Goal: Navigation & Orientation: Find specific page/section

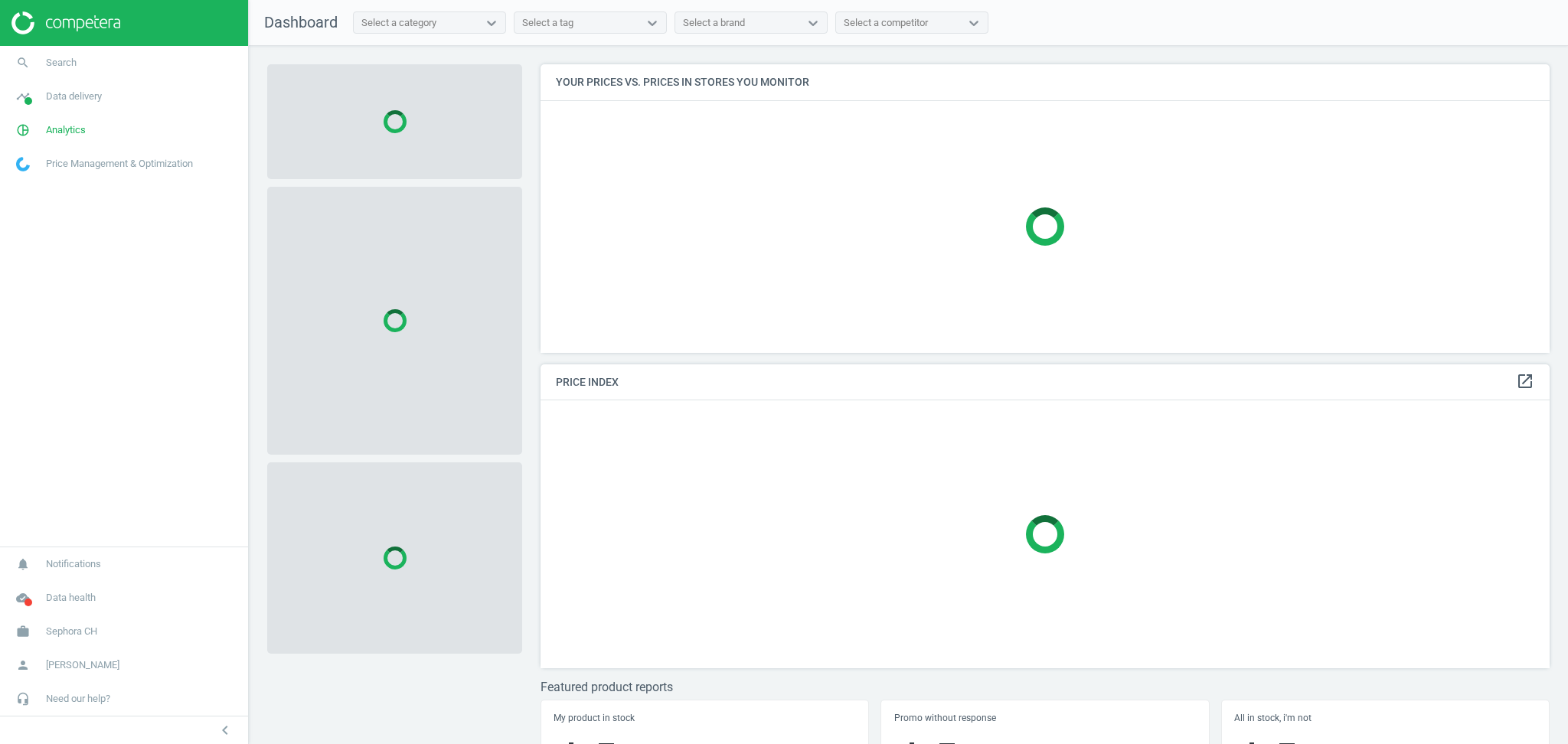
scroll to position [320, 1024]
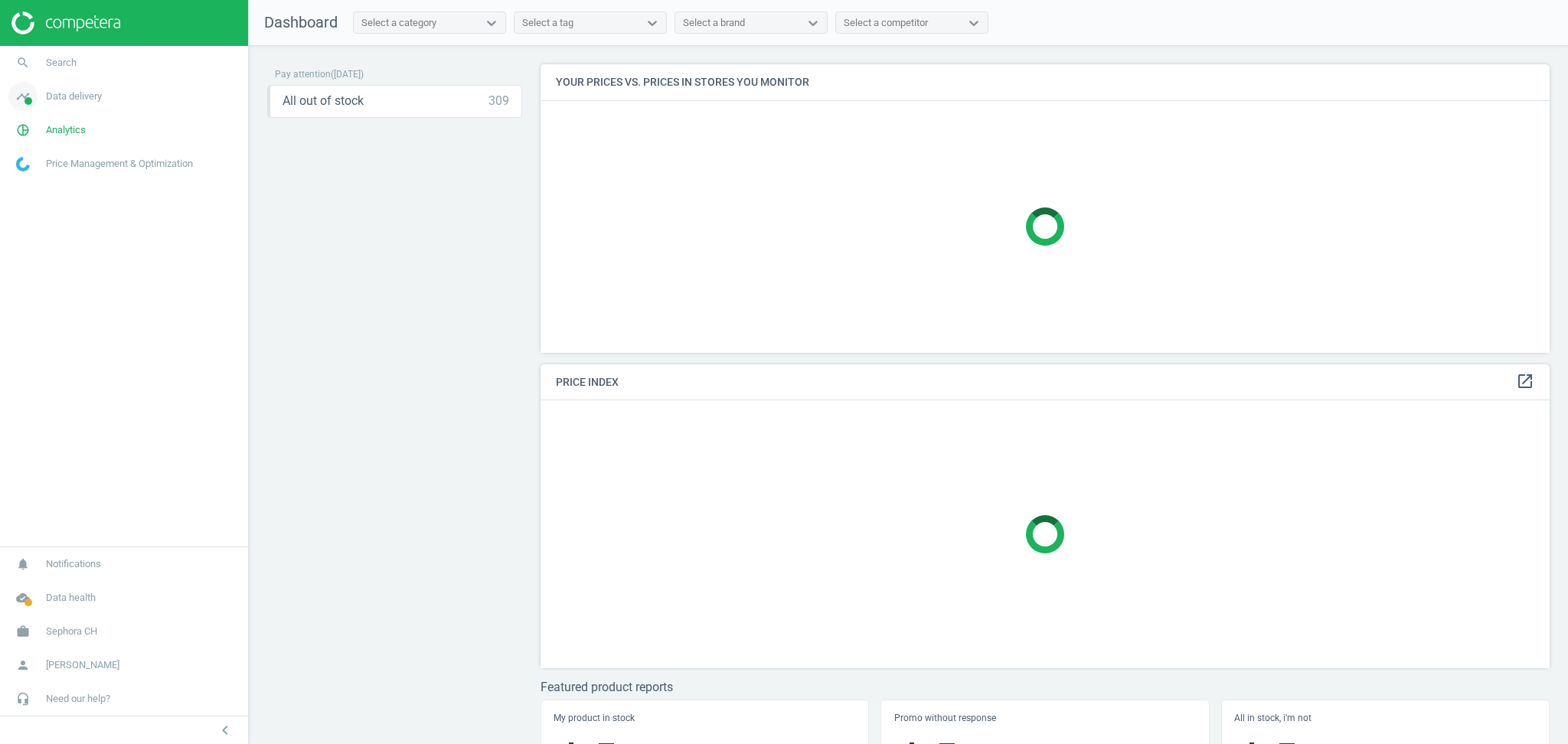
click at [79, 96] on span "Data delivery" at bounding box center [73, 96] width 55 height 14
click at [43, 177] on span "Matches" at bounding box center [33, 175] width 33 height 12
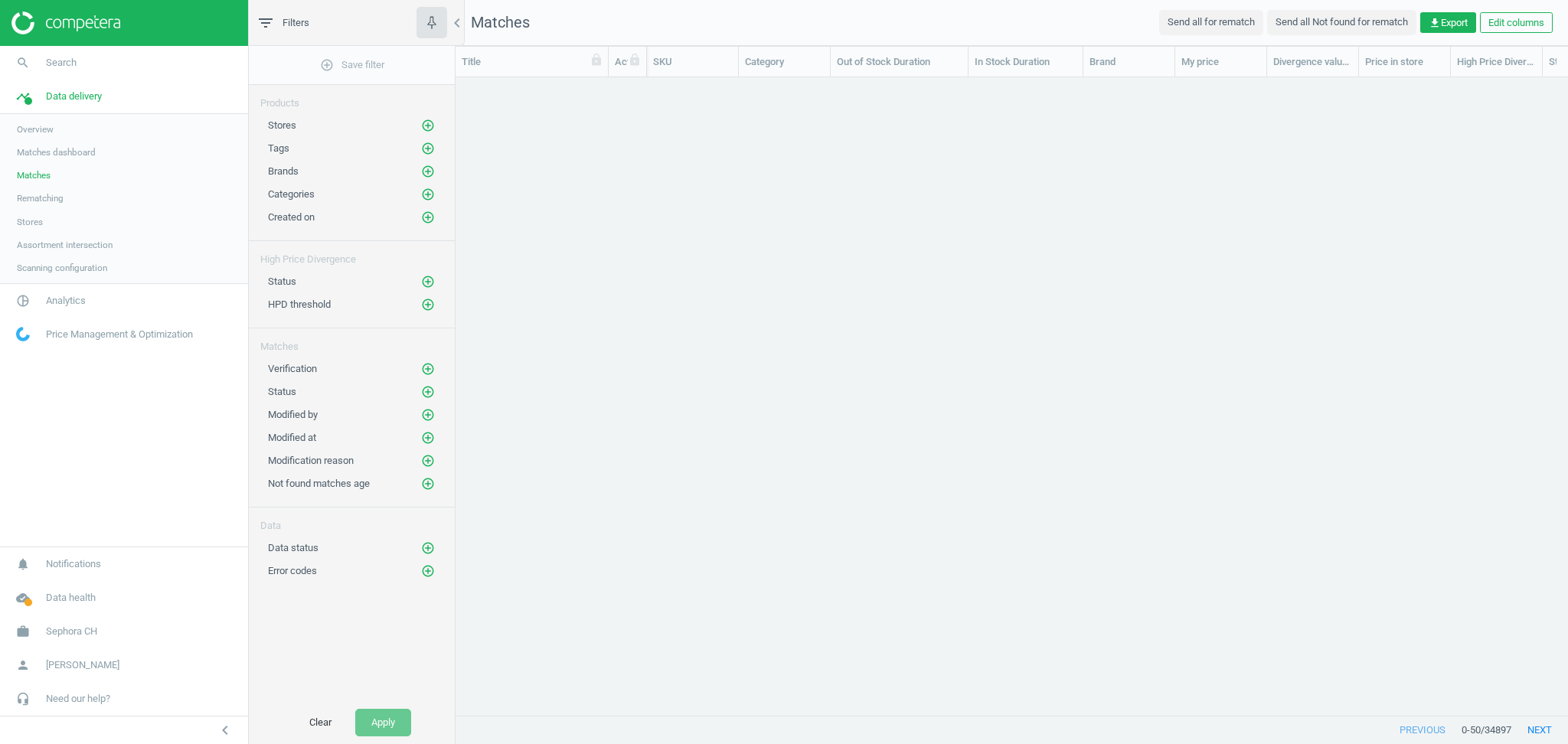
scroll to position [15, 16]
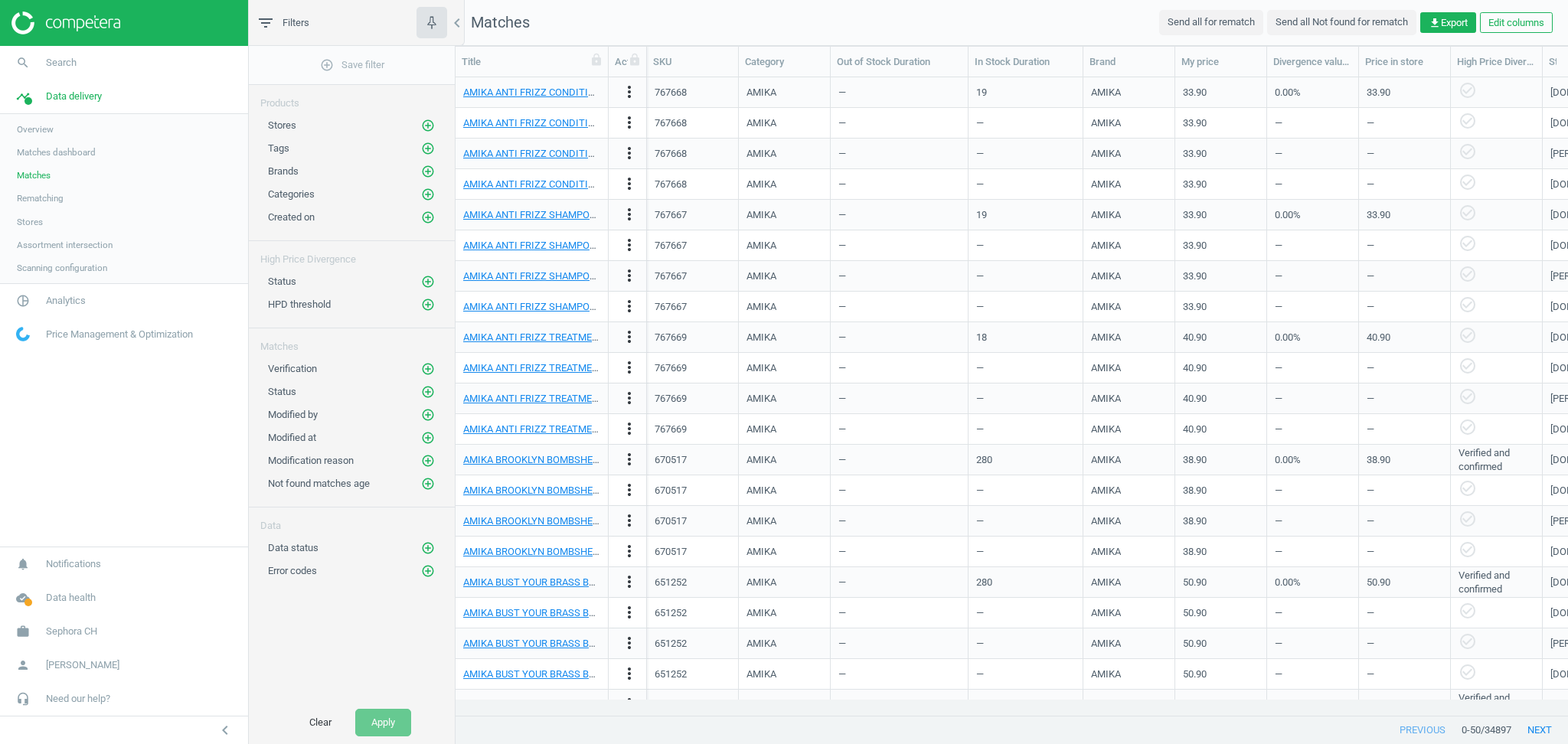
click at [65, 156] on span "Matches dashboard" at bounding box center [56, 152] width 79 height 12
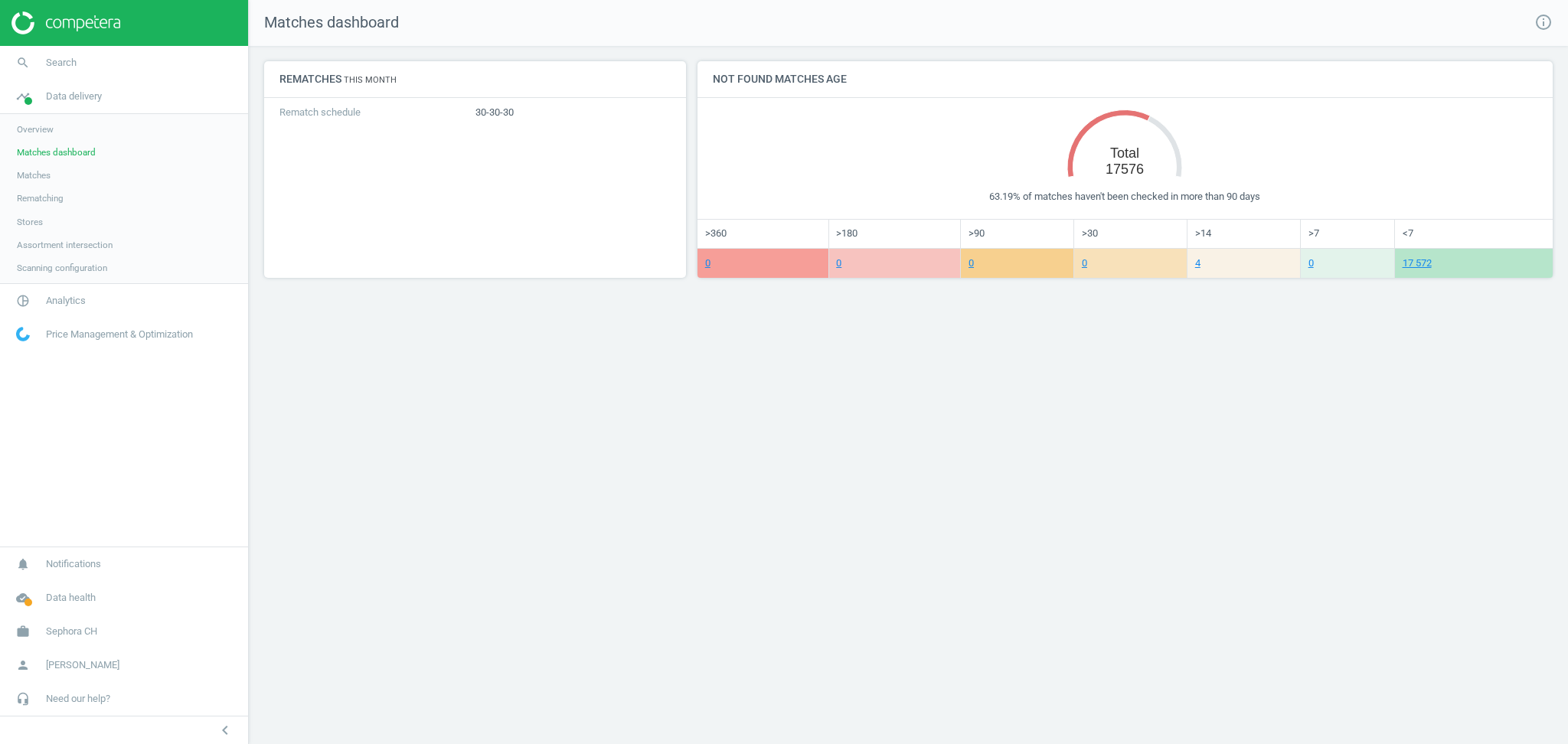
click at [52, 218] on link "Stores" at bounding box center [124, 222] width 248 height 23
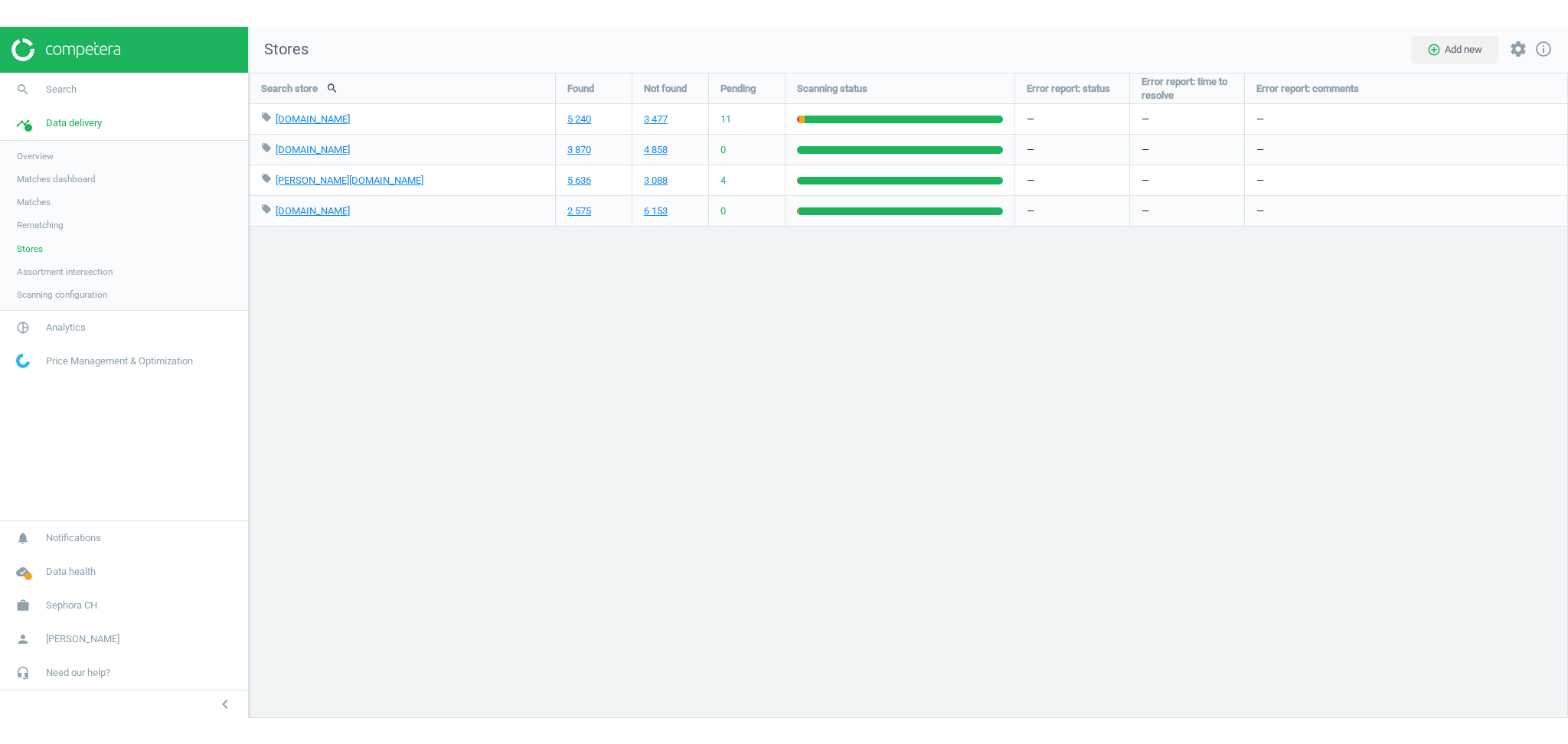
scroll to position [7, 7]
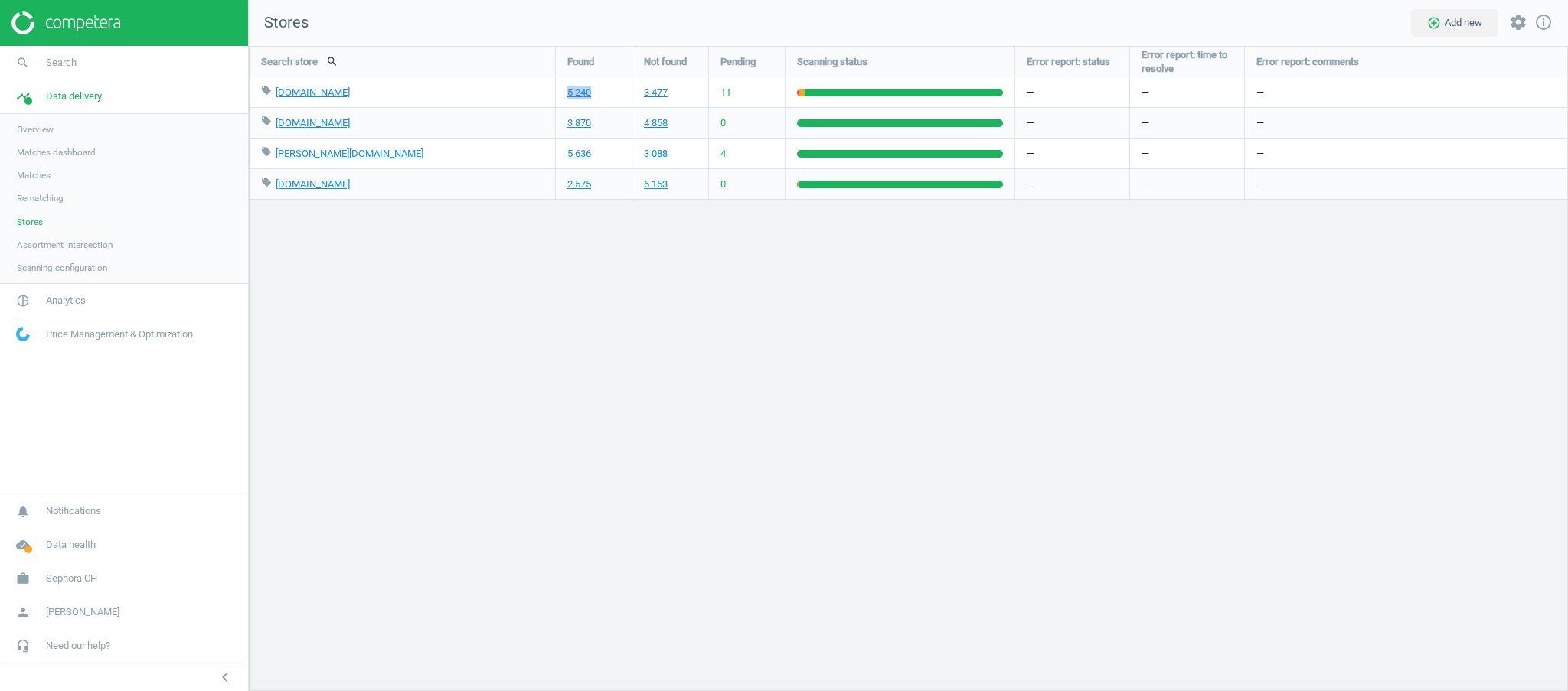
drag, startPoint x: 599, startPoint y: 93, endPoint x: 558, endPoint y: 96, distance: 41.1
click at [558, 96] on div "5 240" at bounding box center [593, 92] width 76 height 30
drag, startPoint x: 672, startPoint y: 93, endPoint x: 638, endPoint y: 92, distance: 34.0
click at [638, 92] on div "3 477" at bounding box center [670, 92] width 76 height 30
drag, startPoint x: 735, startPoint y: 98, endPoint x: 720, endPoint y: 93, distance: 15.8
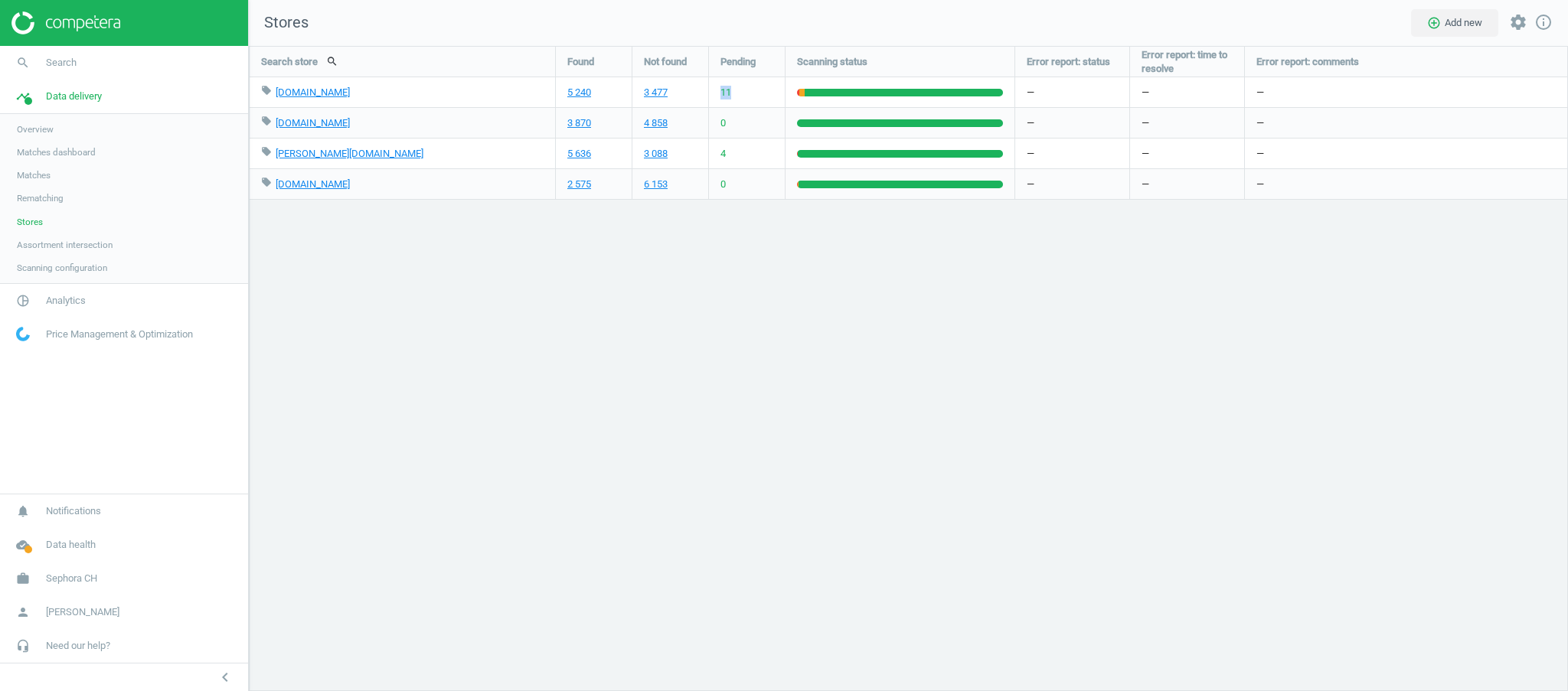
click at [720, 93] on div "11" at bounding box center [747, 92] width 76 height 30
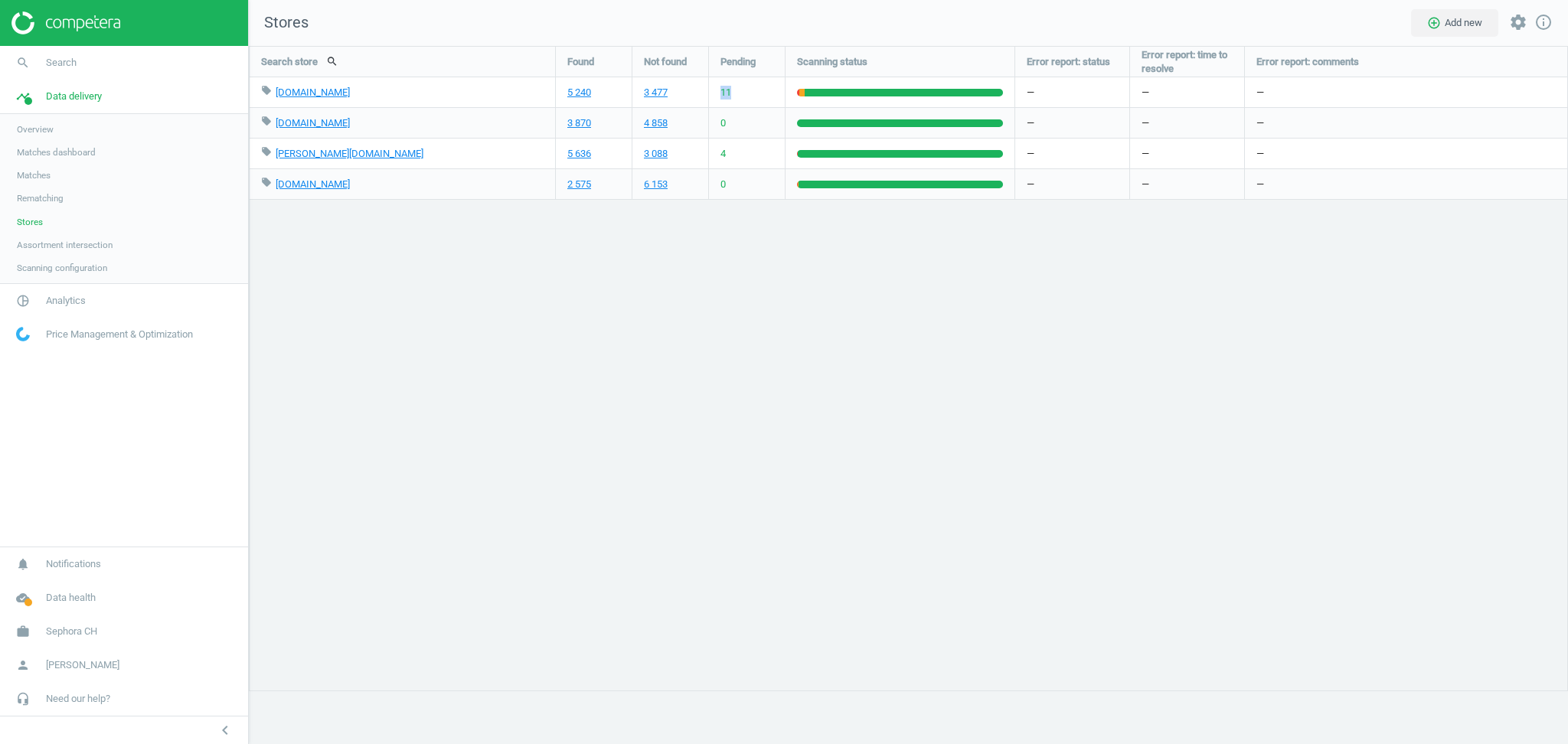
scroll to position [729, 1350]
click at [37, 201] on span "Rematching" at bounding box center [40, 198] width 47 height 12
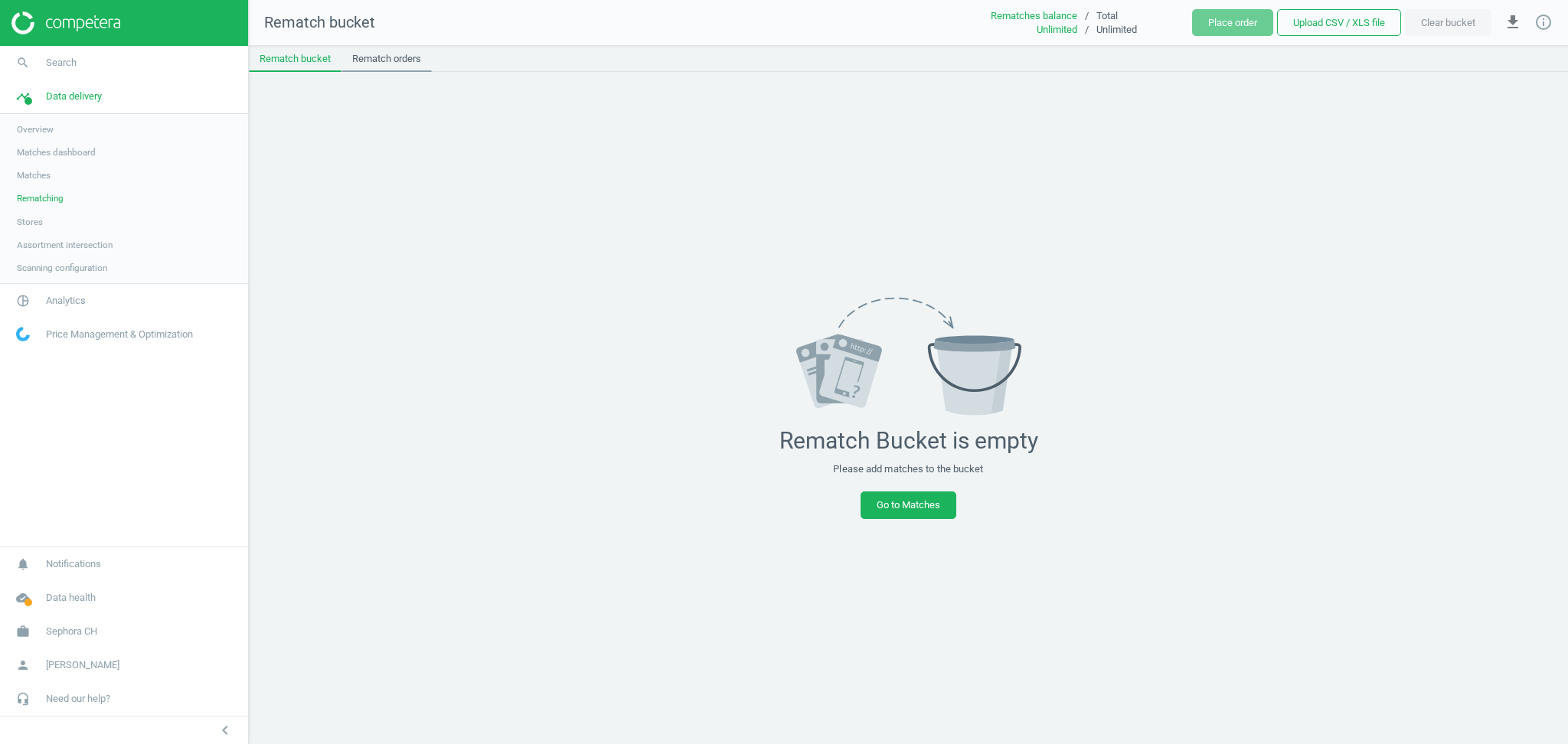
click at [389, 63] on link "Rematch orders" at bounding box center [387, 59] width 90 height 26
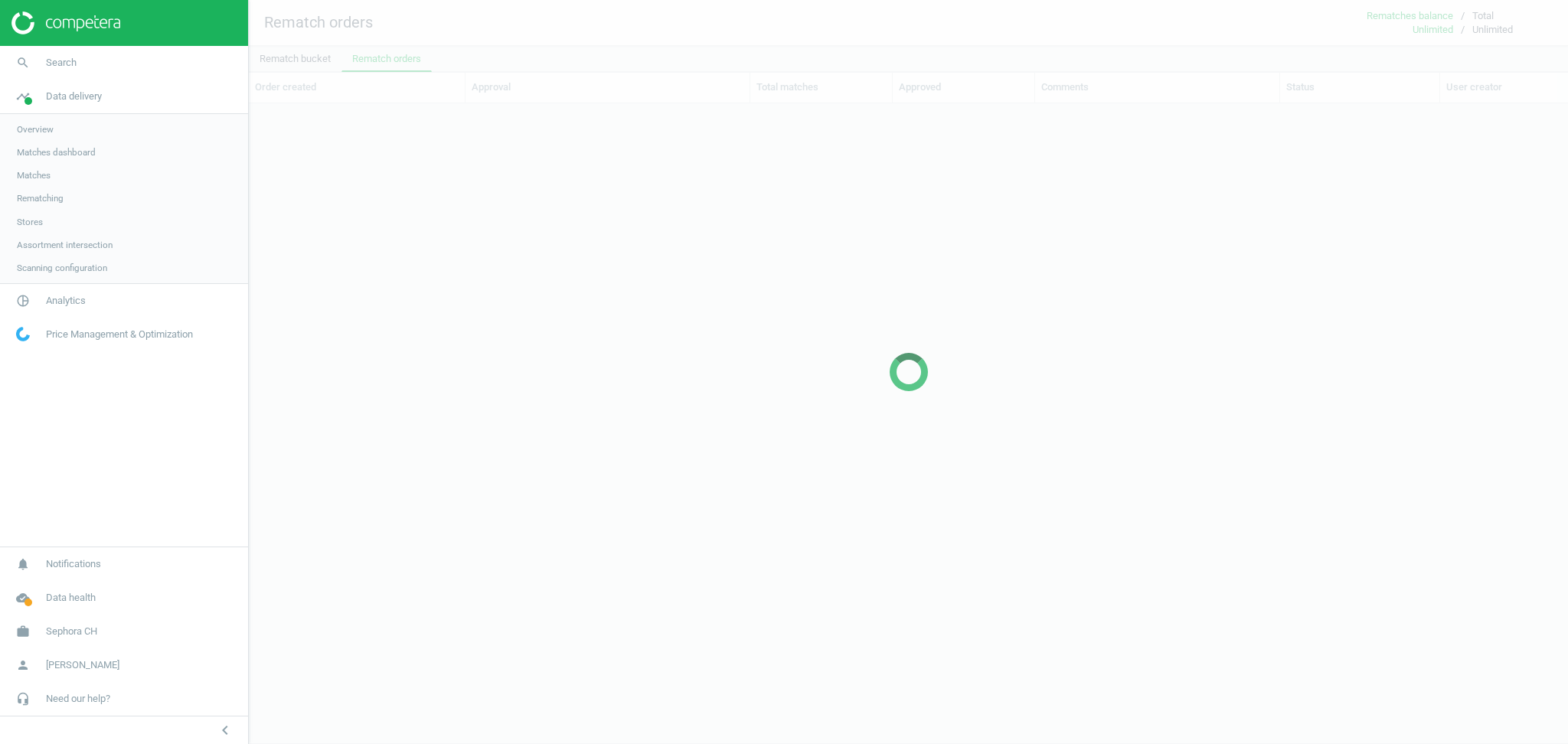
scroll to position [582, 1304]
